Goal: Task Accomplishment & Management: Use online tool/utility

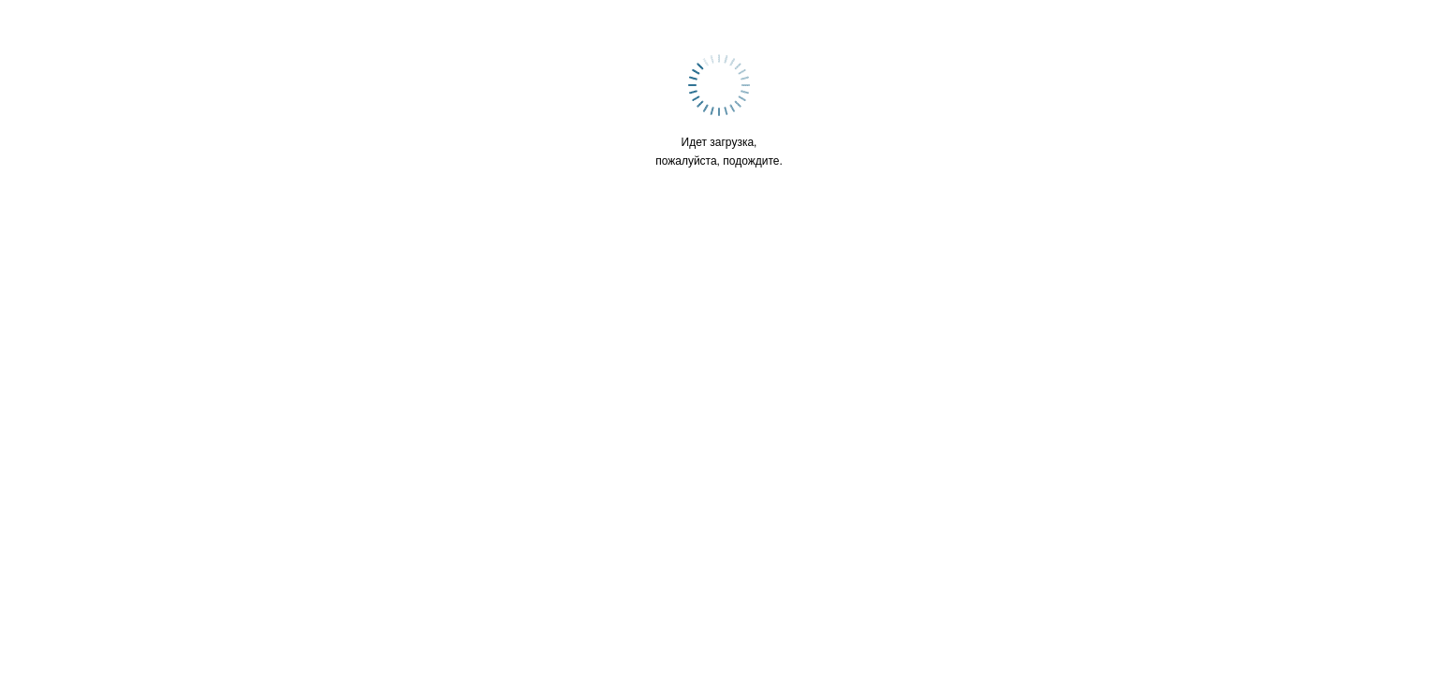
click at [681, 236] on html "Идет загрузка, пожалуйста, подождите." at bounding box center [719, 118] width 1438 height 236
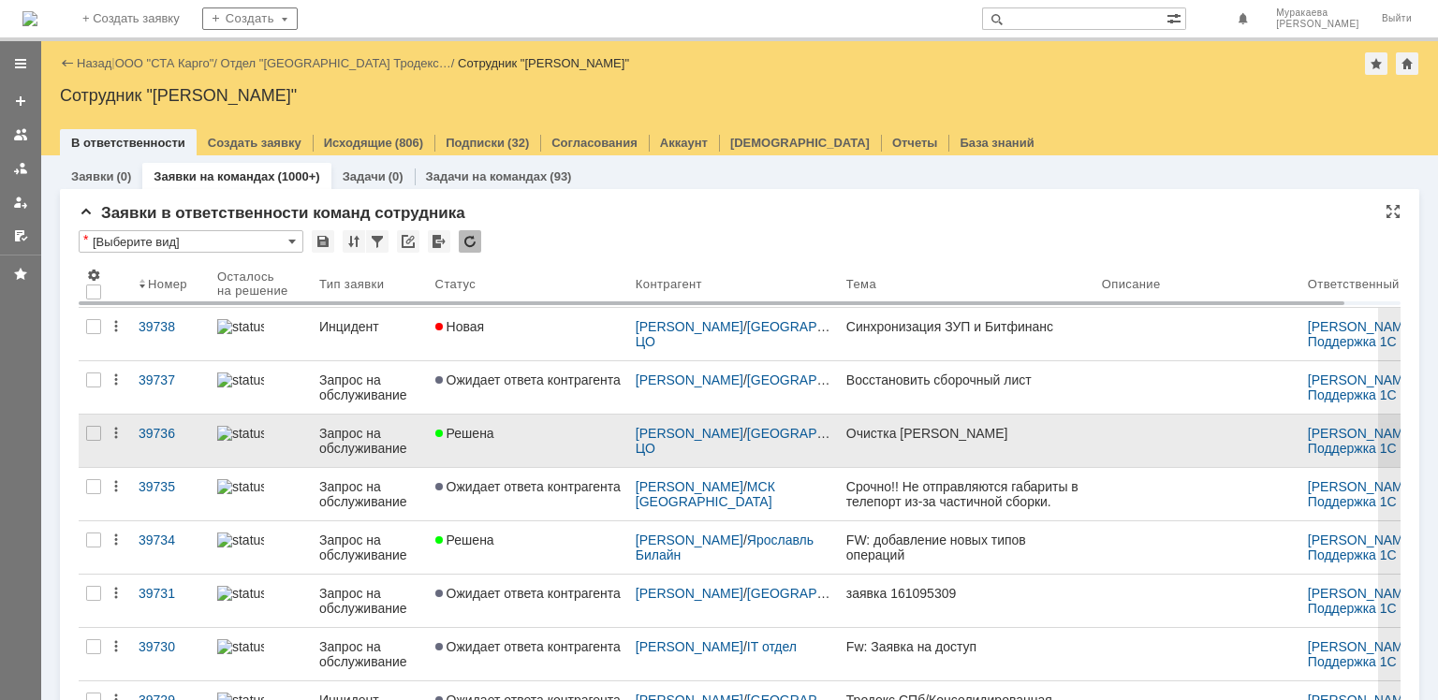
click at [348, 446] on div "Запрос на обслуживание" at bounding box center [369, 441] width 101 height 30
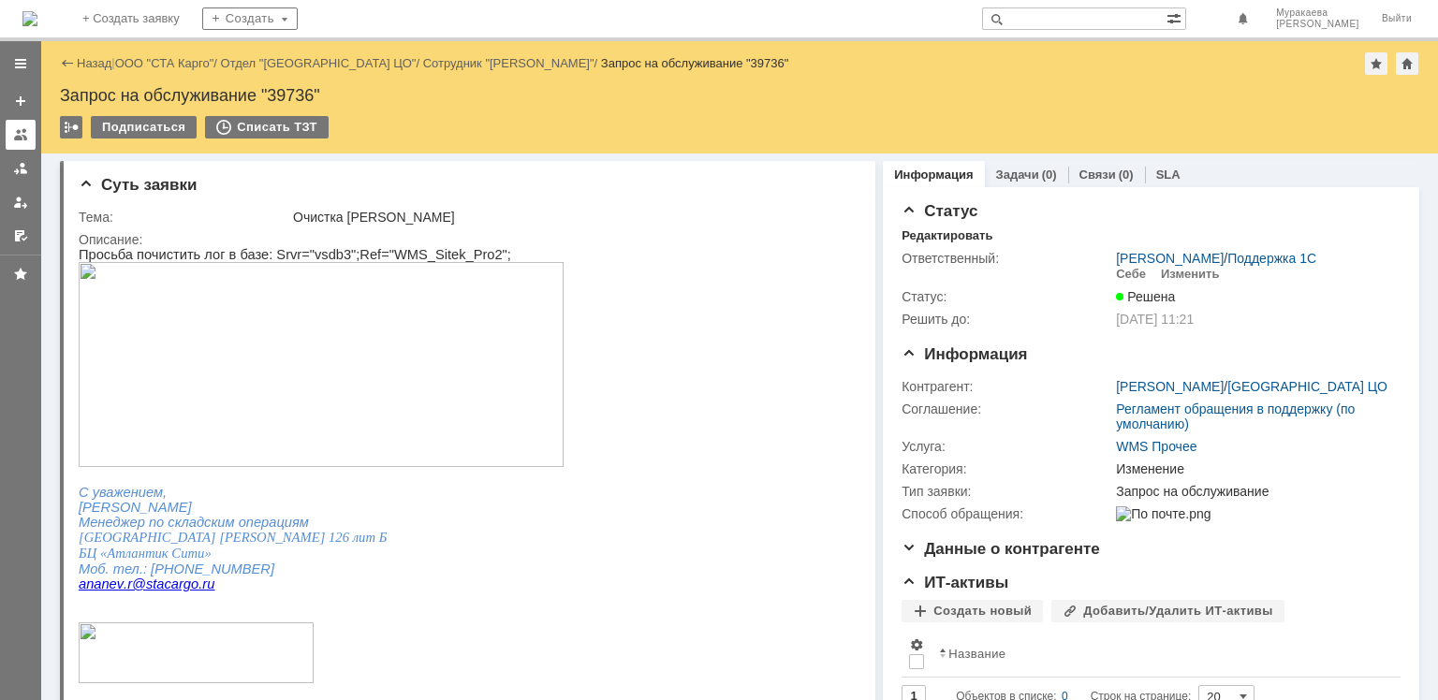
click at [24, 140] on div at bounding box center [20, 134] width 15 height 15
